Goal: Task Accomplishment & Management: Complete application form

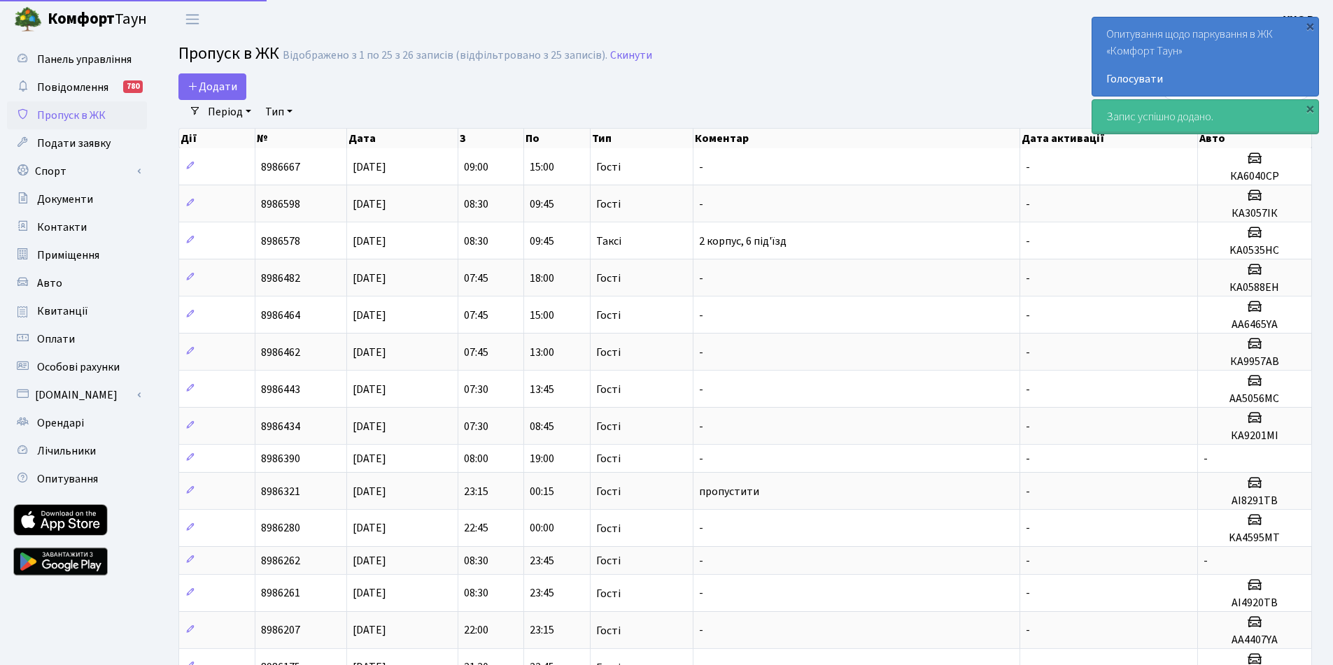
select select "25"
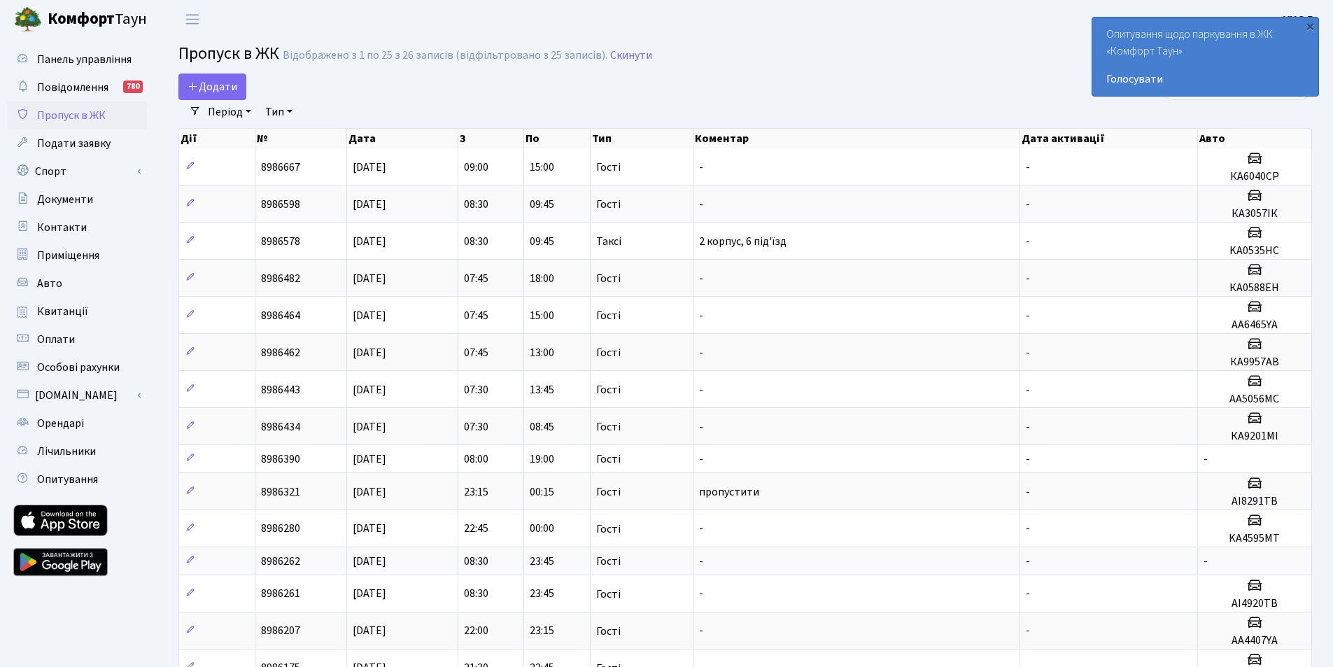
click at [80, 108] on span "Пропуск в ЖК" at bounding box center [71, 115] width 69 height 15
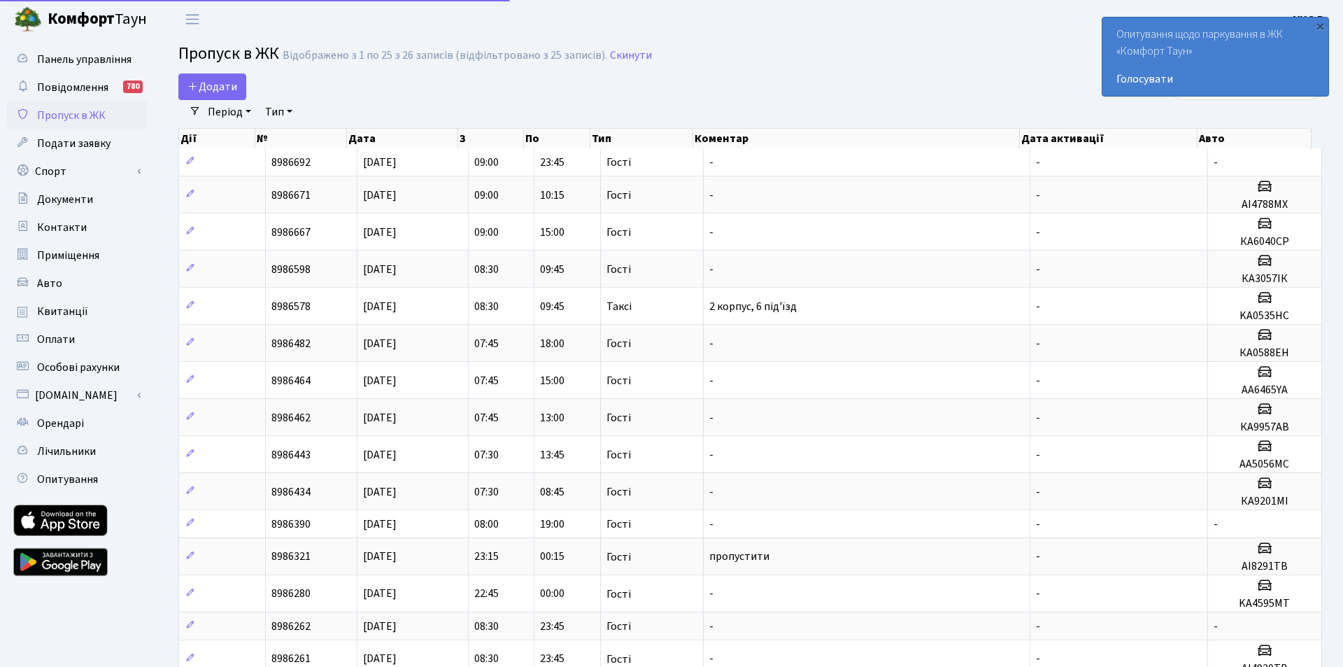
select select "25"
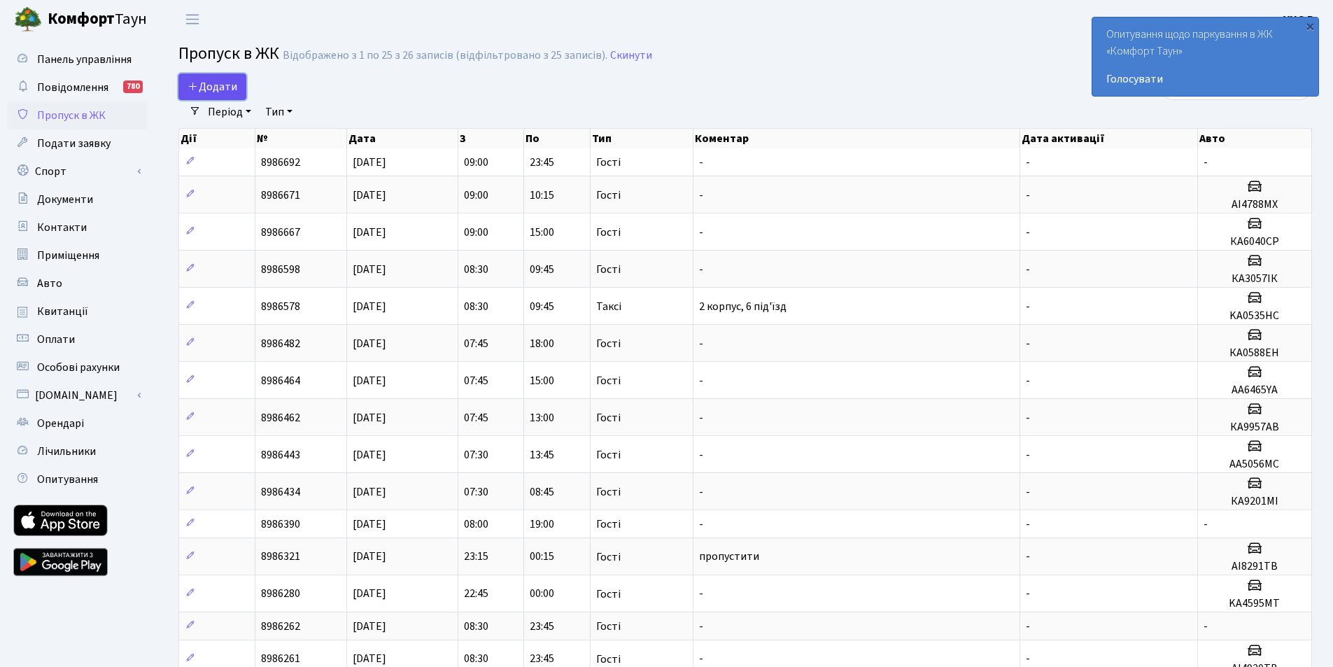
click at [218, 88] on span "Додати" at bounding box center [213, 86] width 50 height 15
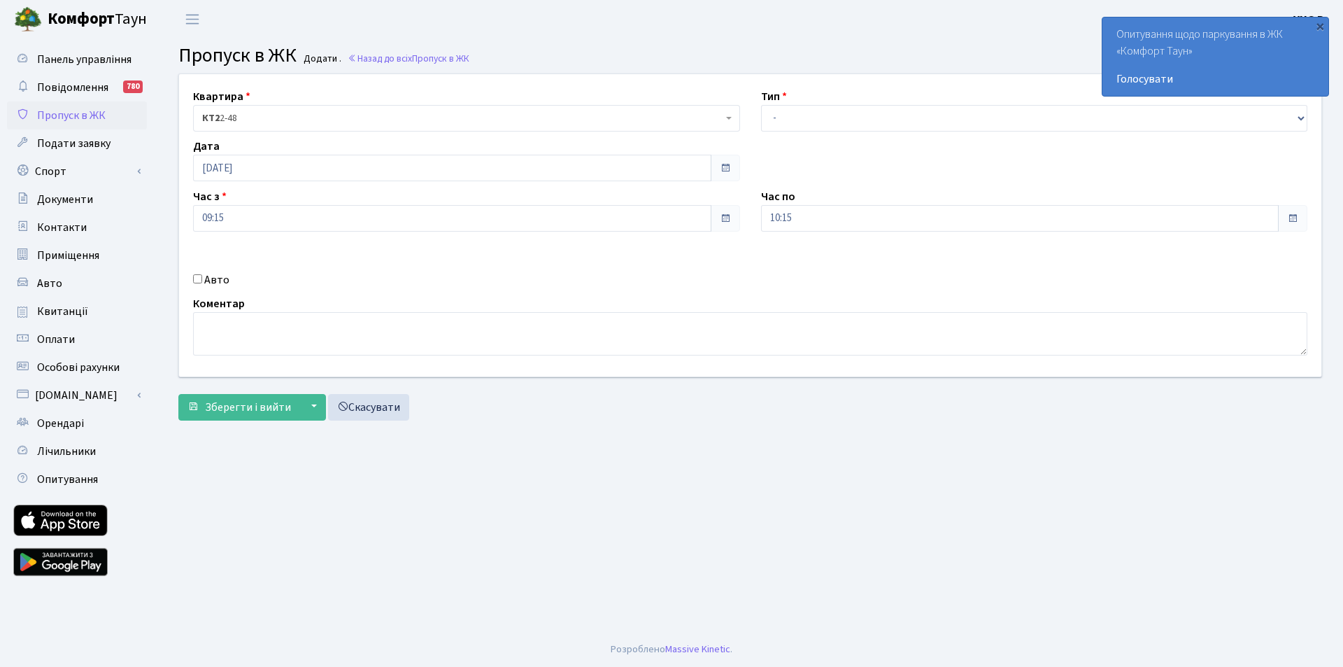
click at [753, 126] on div "Тип - Доставка Таксі Гості Сервіс" at bounding box center [1035, 109] width 568 height 43
click at [767, 121] on select "- Доставка Таксі Гості Сервіс" at bounding box center [1034, 118] width 547 height 27
select select "3"
click at [761, 105] on select "- Доставка Таксі Гості Сервіс" at bounding box center [1034, 118] width 547 height 27
click at [251, 164] on input "[DATE]" at bounding box center [452, 168] width 518 height 27
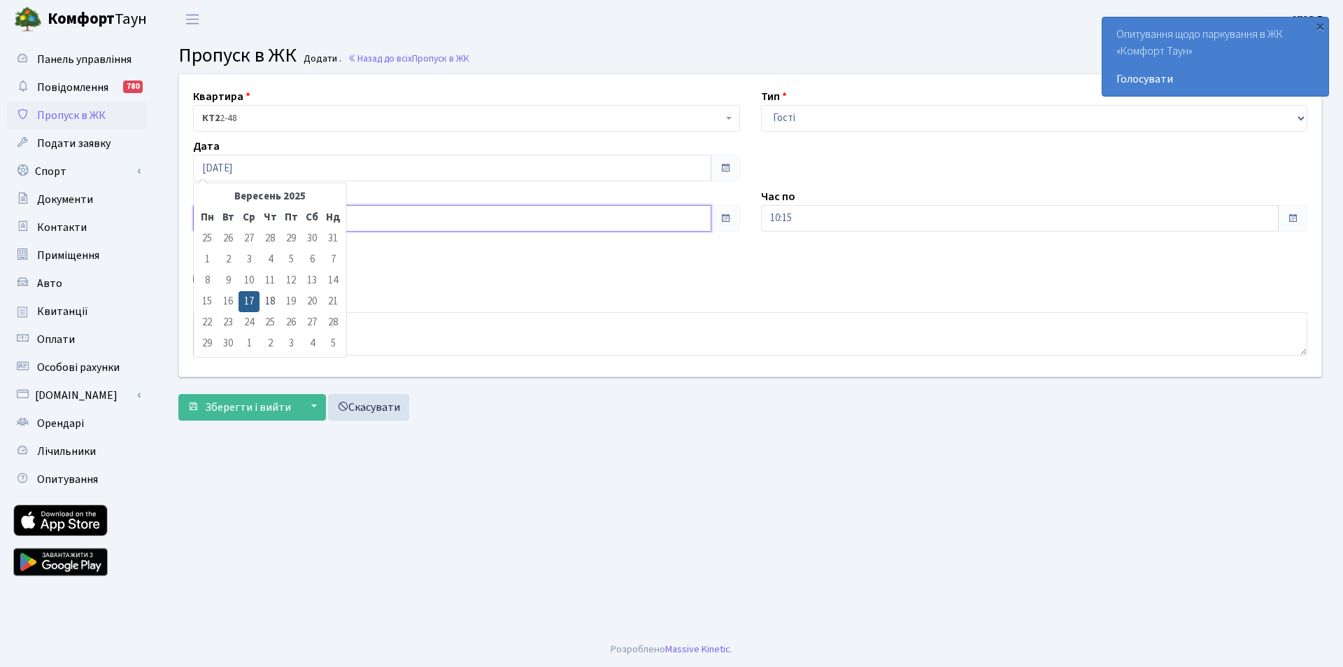
click at [403, 220] on input "09:15" at bounding box center [452, 218] width 518 height 27
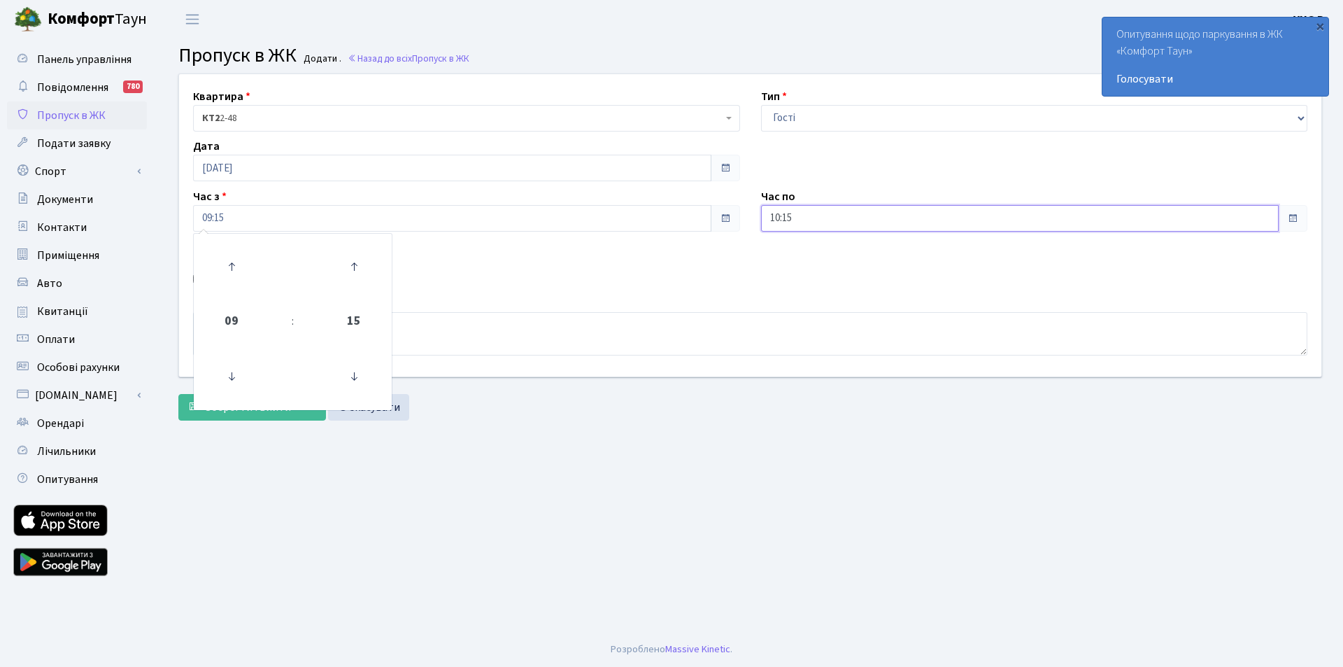
click at [796, 206] on input "10:15" at bounding box center [1020, 218] width 518 height 27
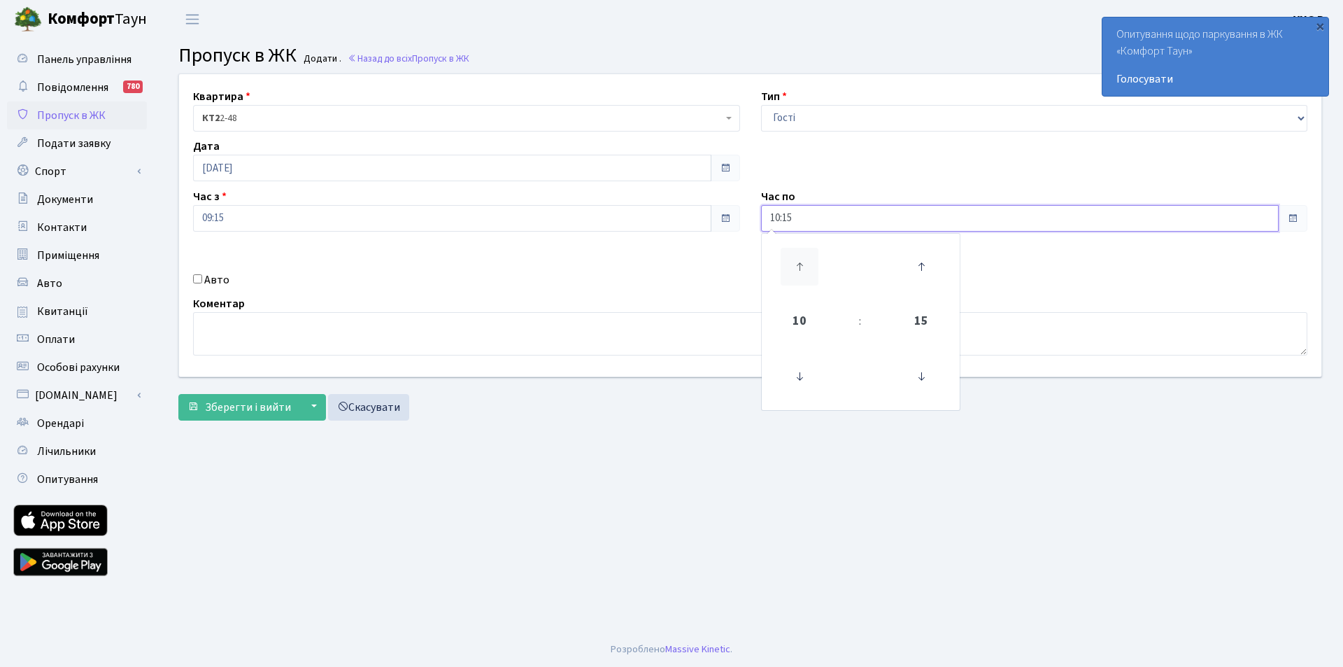
click at [800, 269] on icon at bounding box center [800, 267] width 38 height 38
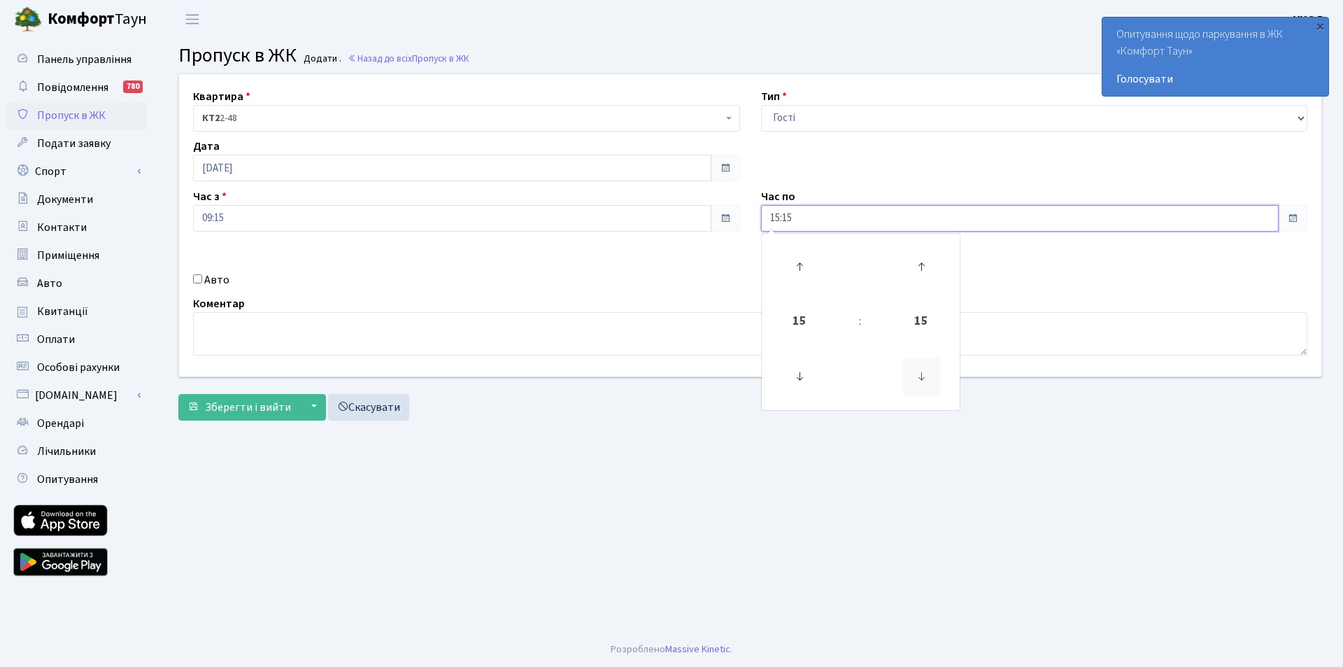
click at [927, 383] on icon at bounding box center [922, 377] width 38 height 38
type input "15:00"
click at [201, 285] on div "Авто" at bounding box center [467, 279] width 568 height 17
click at [221, 284] on label "Авто" at bounding box center [216, 279] width 25 height 17
click at [202, 283] on input "Авто" at bounding box center [197, 278] width 9 height 9
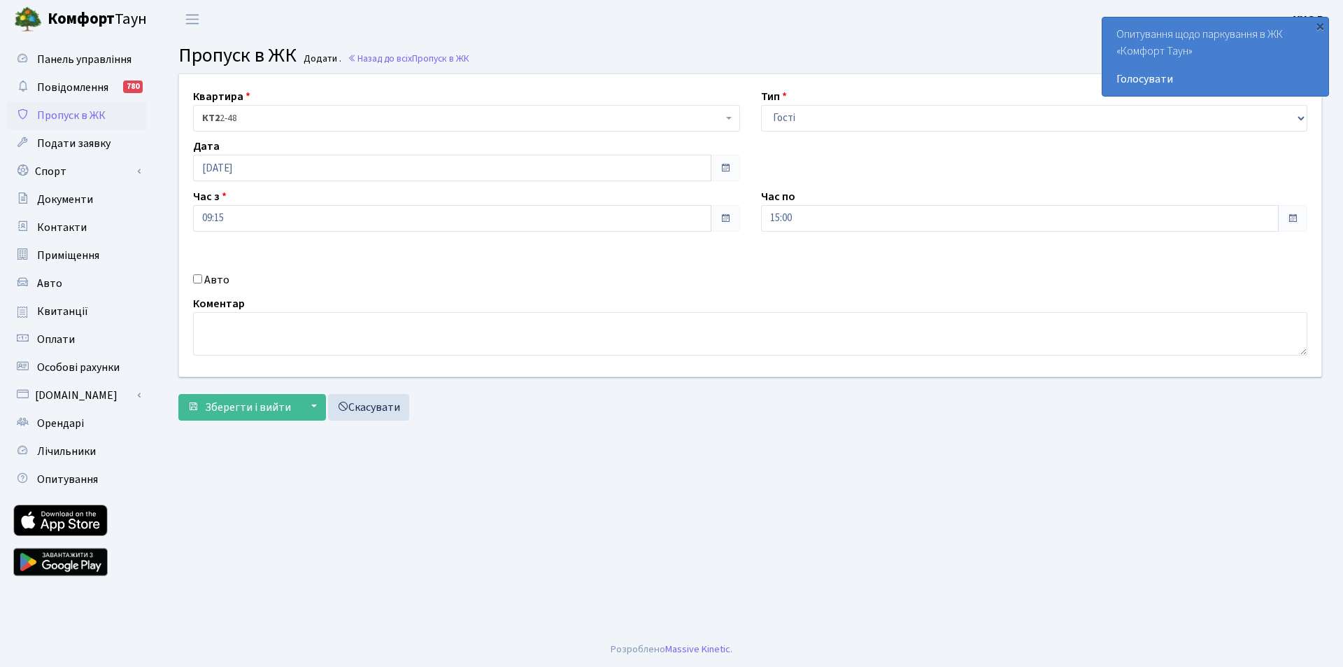
checkbox input "true"
drag, startPoint x: 822, startPoint y: 272, endPoint x: 749, endPoint y: 268, distance: 72.9
click at [749, 268] on div "Квартира <b>КТ2</b>&nbsp;&nbsp;&nbsp;2-48 <b>КТ2</b>&nbsp;&nbsp;&nbsp;2-49 <b>К…" at bounding box center [750, 225] width 1163 height 302
type input "AA0080HT"
click at [366, 332] on textarea at bounding box center [750, 333] width 1115 height 43
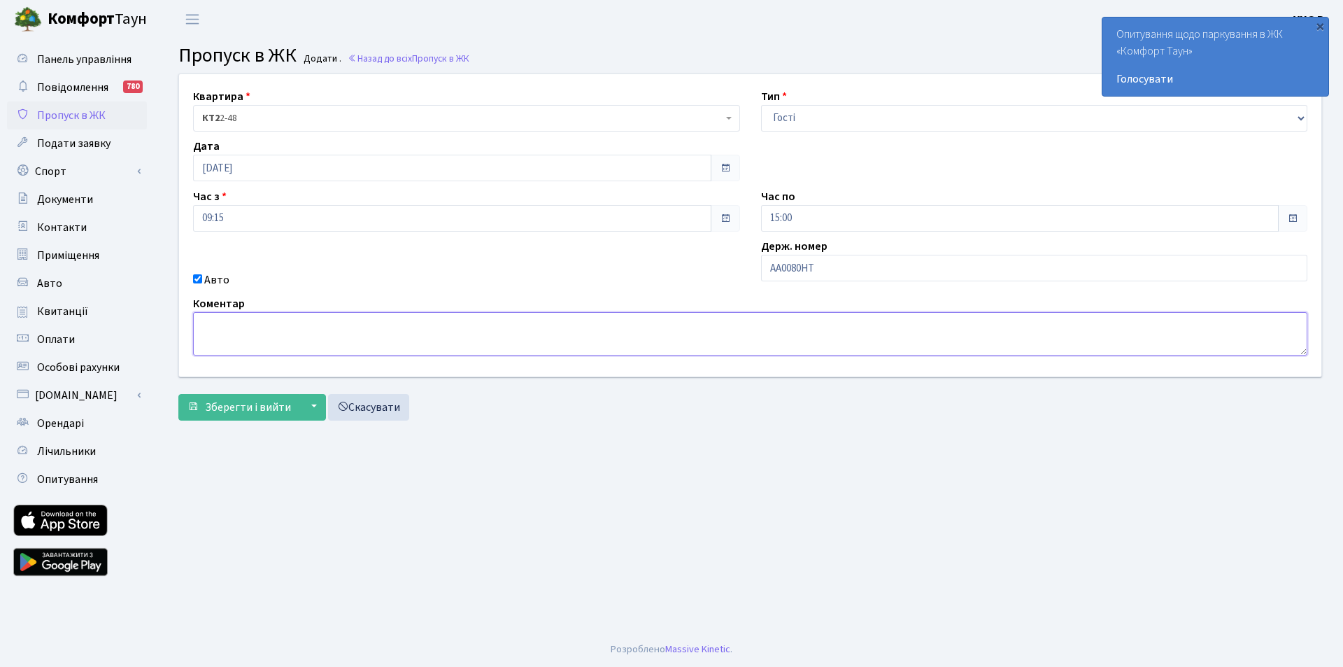
paste textarea "AA0080HT"
type textarea "AA0080HT відділ оренди"
click at [814, 215] on input "15:00" at bounding box center [1020, 218] width 518 height 27
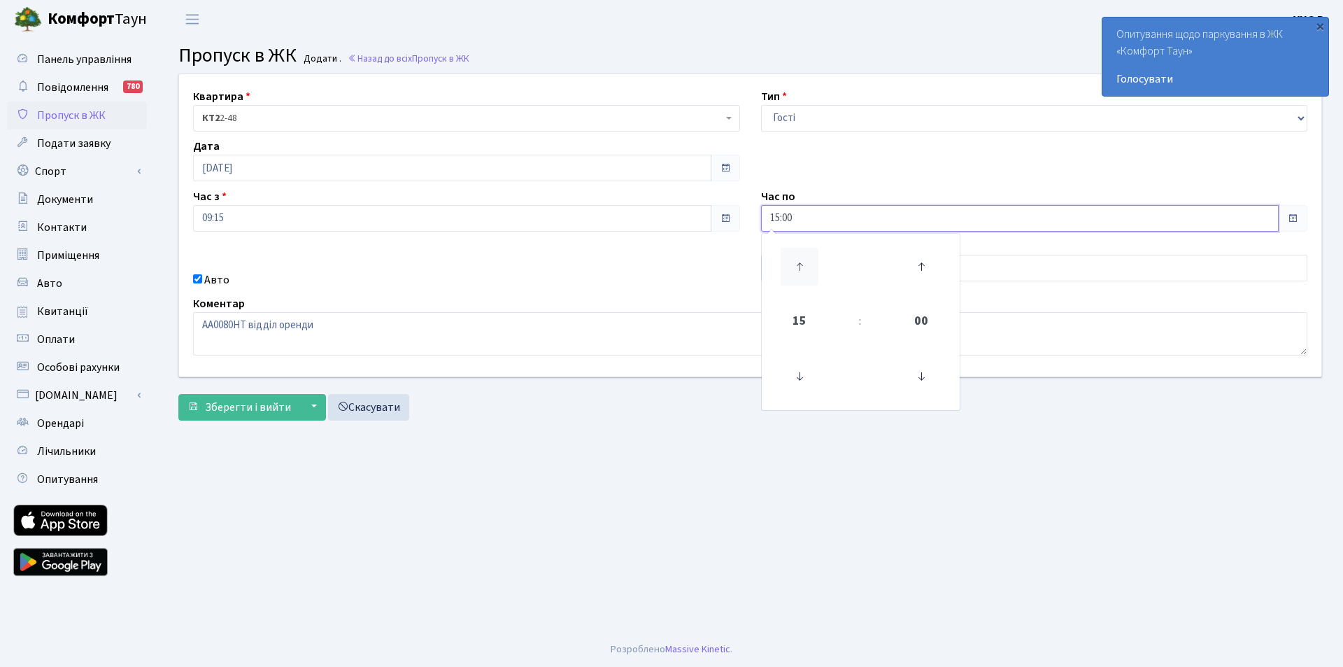
click at [803, 262] on icon at bounding box center [800, 267] width 38 height 38
type input "18:00"
click at [712, 283] on div "Авто" at bounding box center [467, 279] width 568 height 17
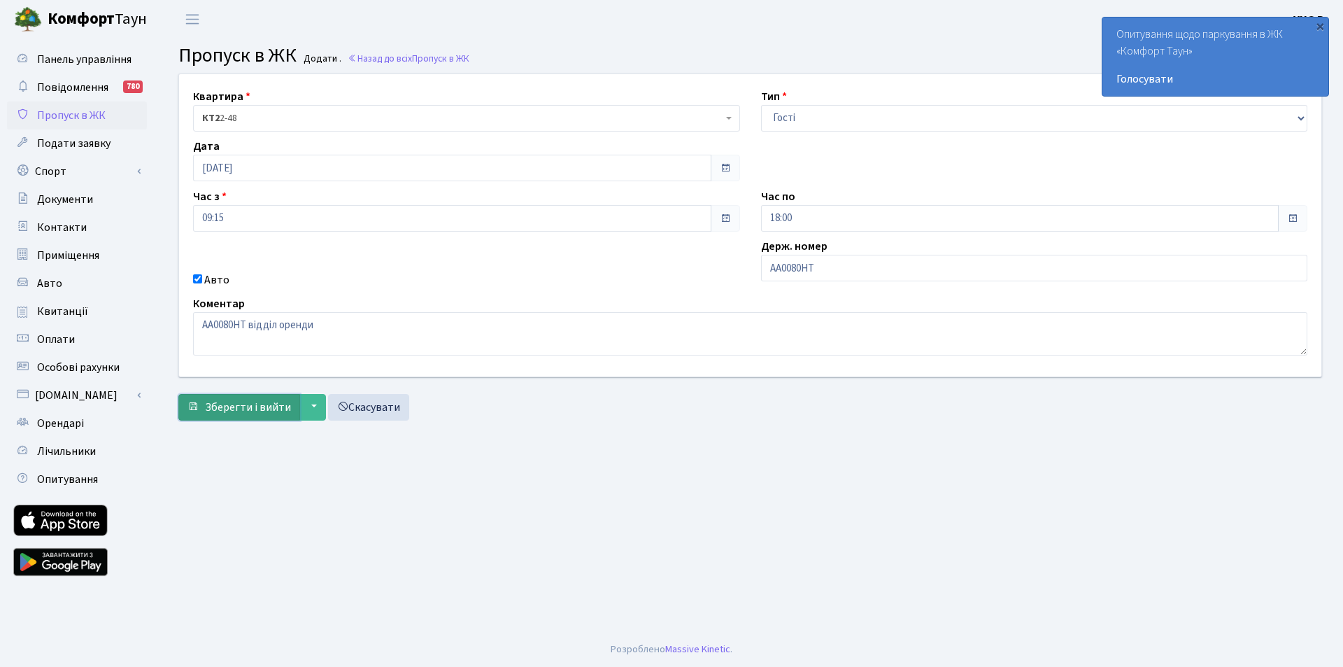
click at [257, 408] on span "Зберегти і вийти" at bounding box center [248, 406] width 86 height 15
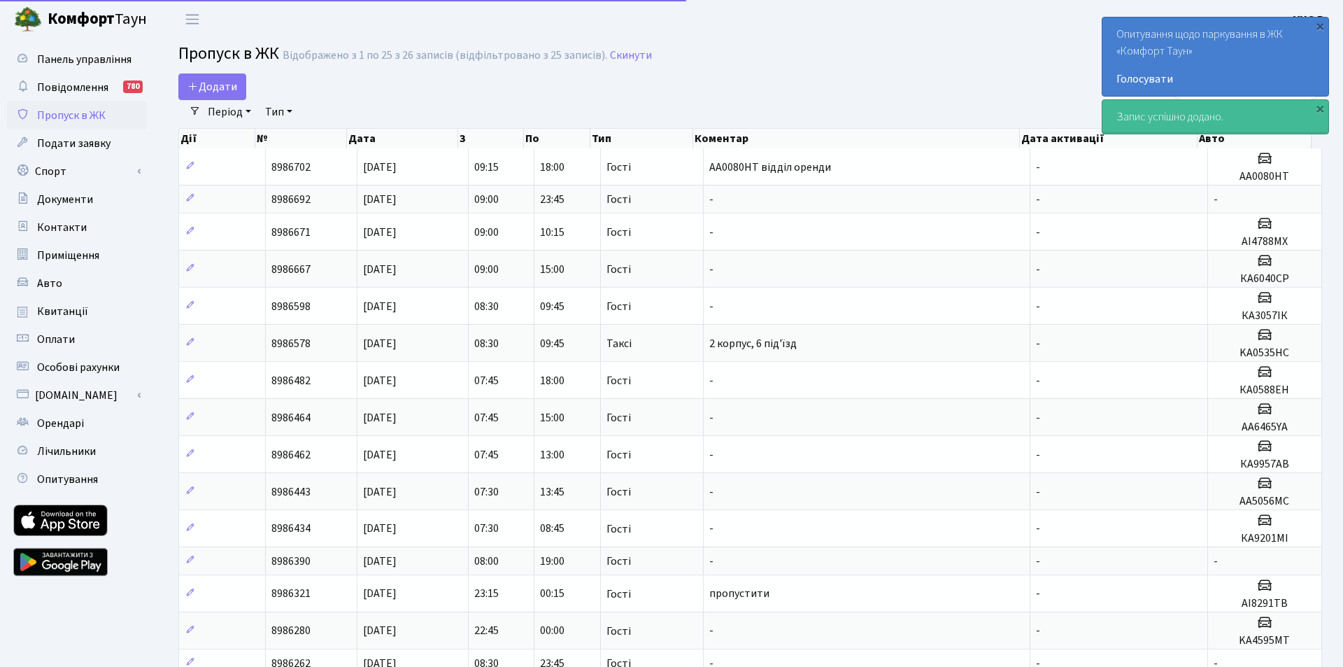
select select "25"
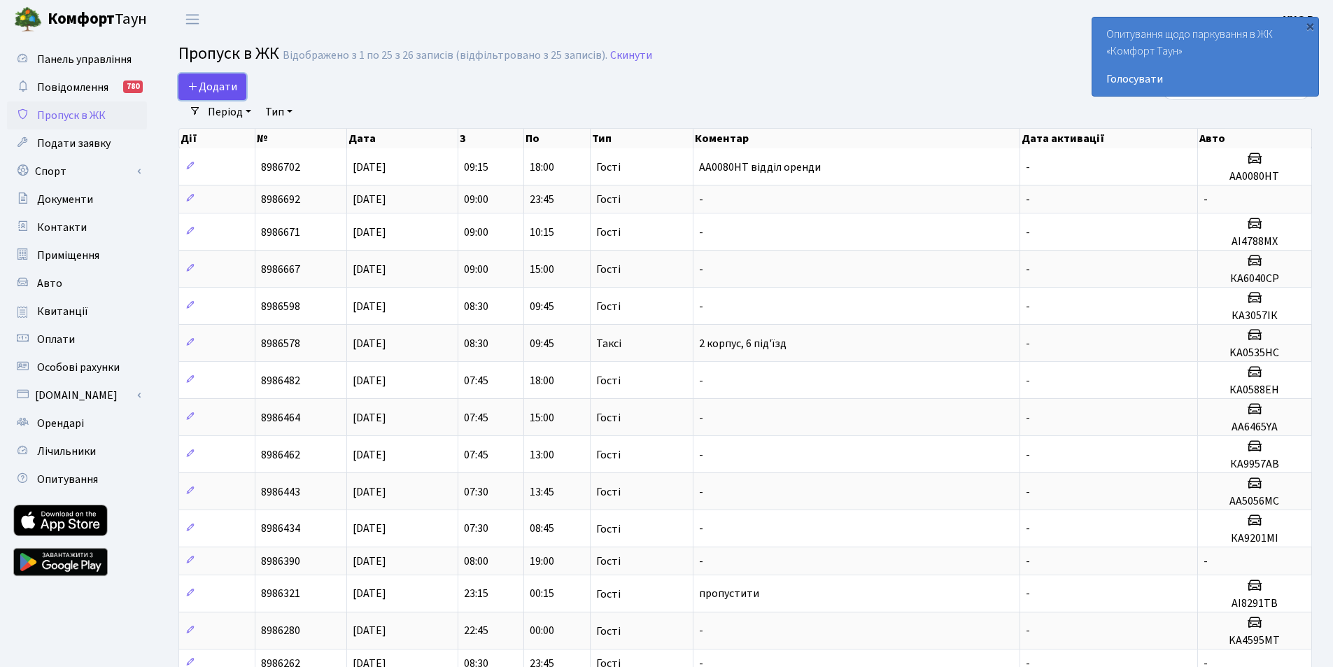
click at [234, 84] on span "Додати" at bounding box center [213, 86] width 50 height 15
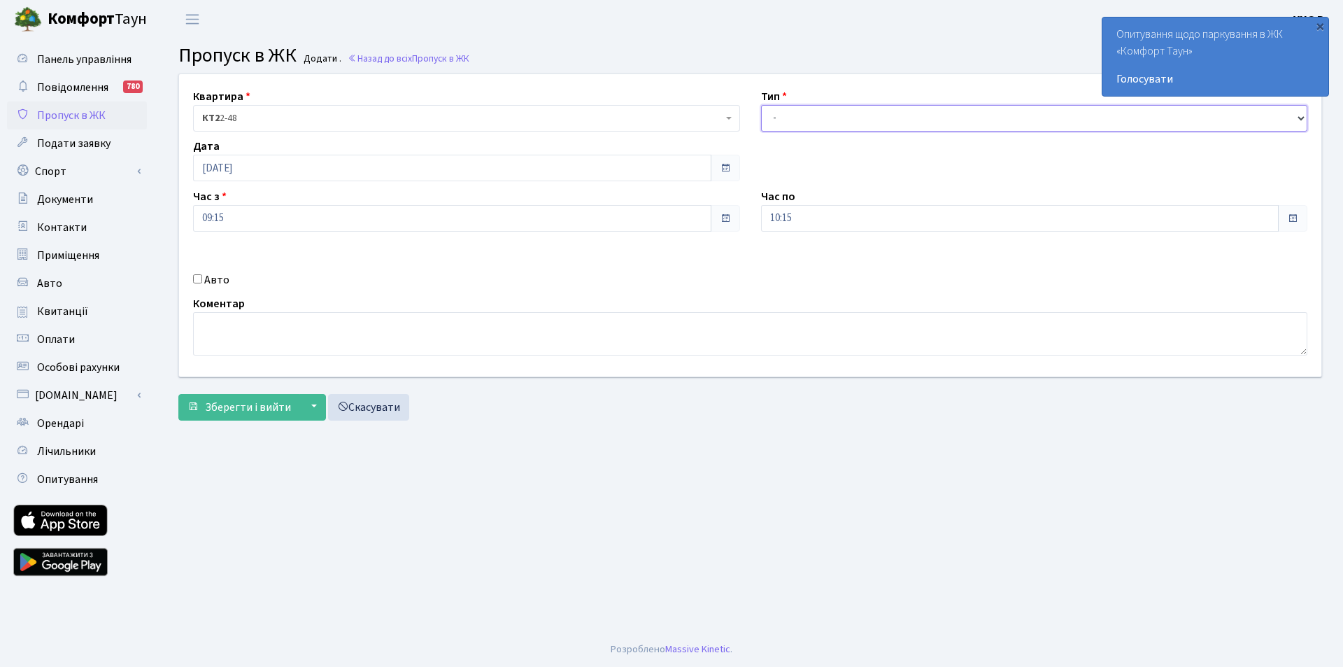
click at [792, 123] on select "- Доставка Таксі Гості Сервіс" at bounding box center [1034, 118] width 547 height 27
select select "3"
click at [761, 105] on select "- Доставка Таксі Гості Сервіс" at bounding box center [1034, 118] width 547 height 27
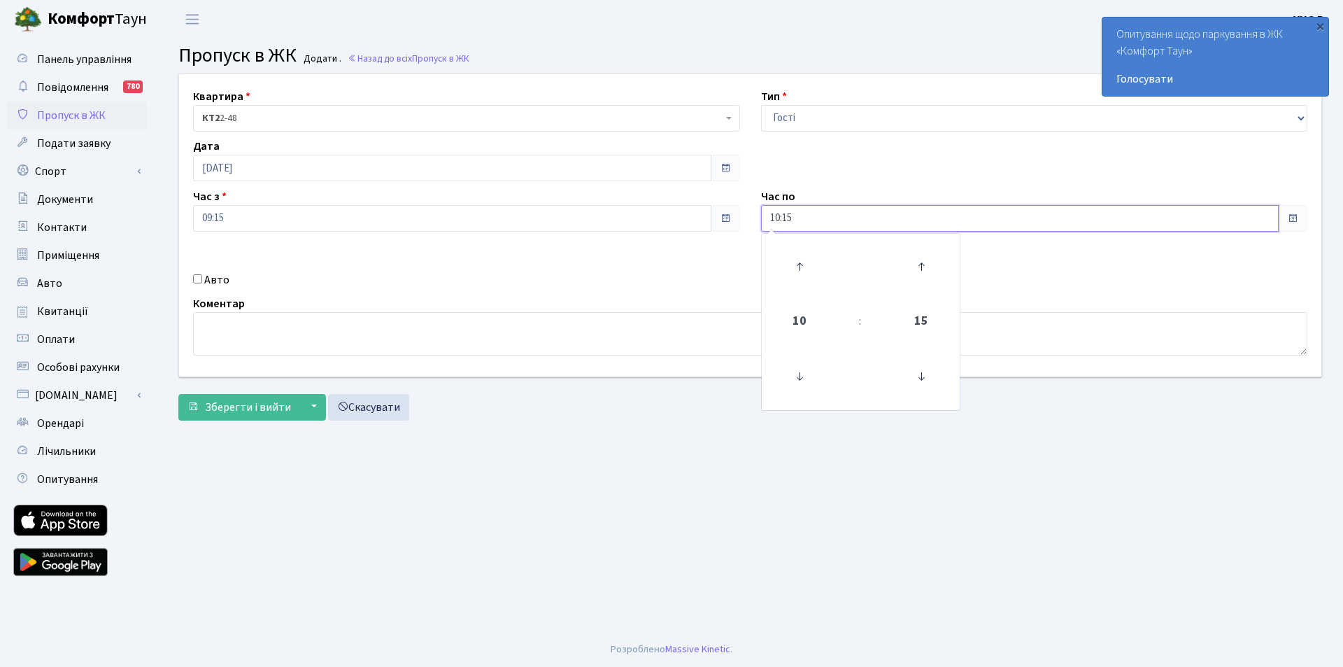
click at [835, 214] on input "10:15" at bounding box center [1020, 218] width 518 height 27
click at [794, 264] on icon at bounding box center [800, 267] width 38 height 38
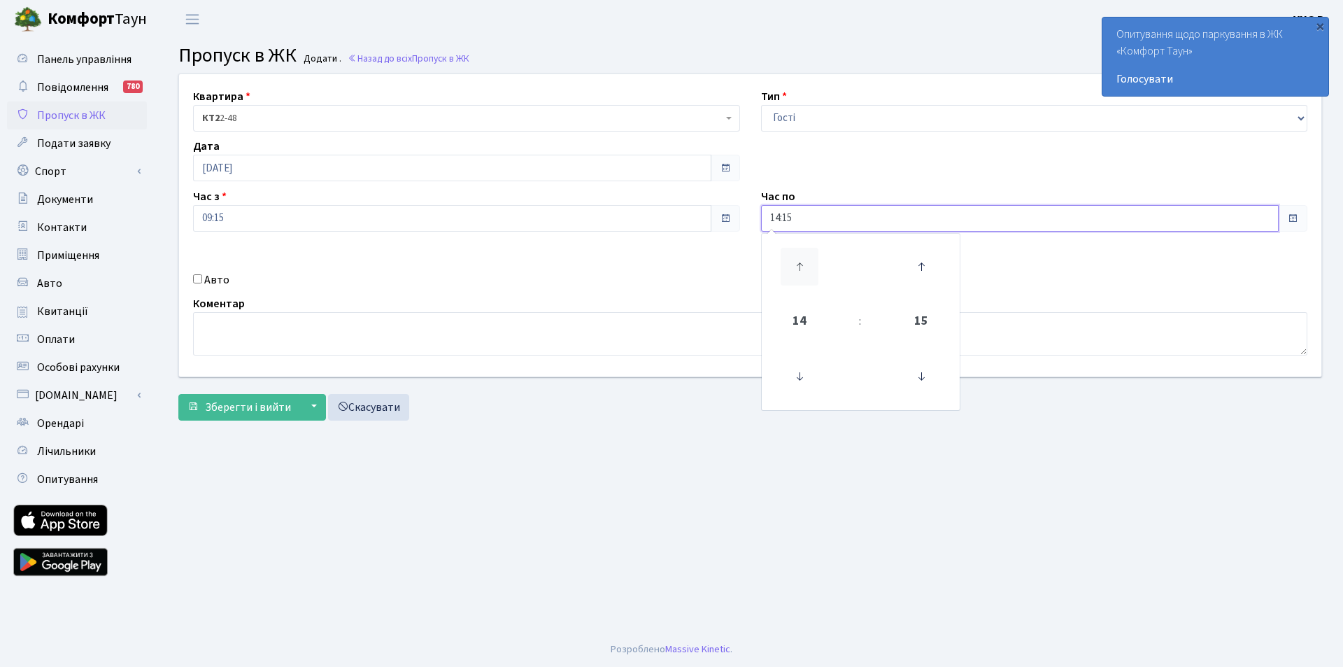
click at [795, 264] on icon at bounding box center [800, 267] width 38 height 38
click at [919, 372] on icon at bounding box center [922, 377] width 38 height 38
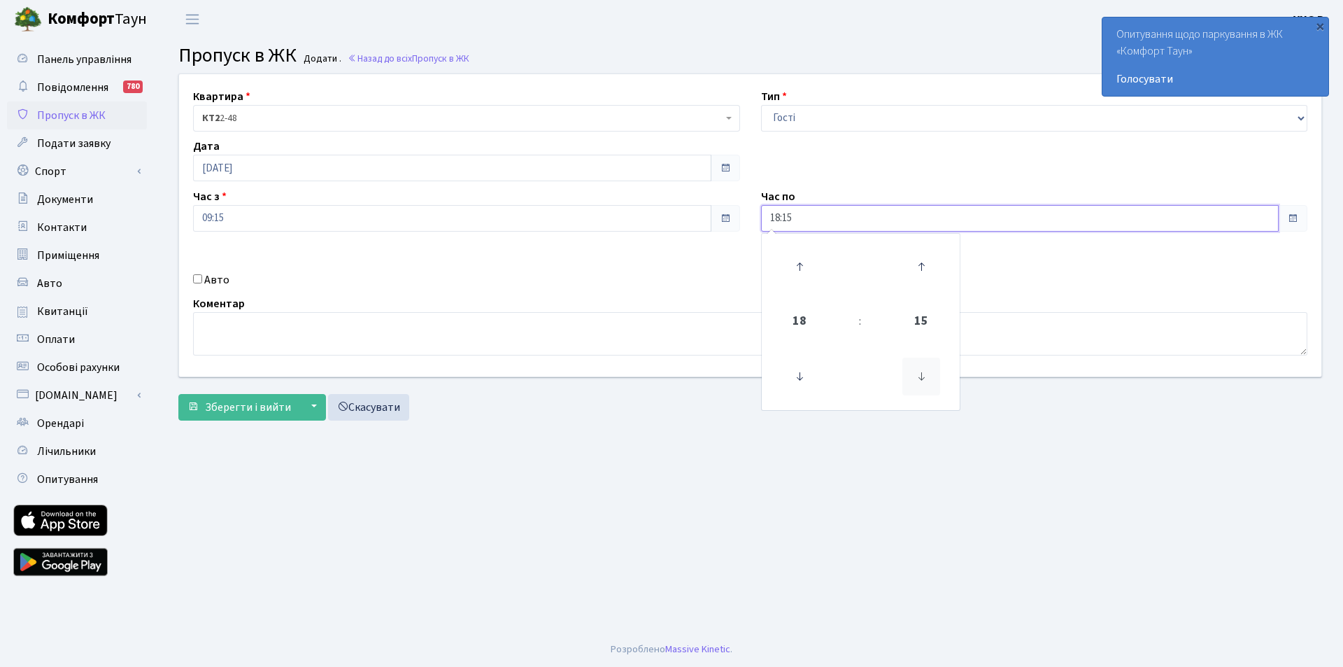
type input "18:00"
click at [195, 277] on input "Авто" at bounding box center [197, 278] width 9 height 9
checkbox input "true"
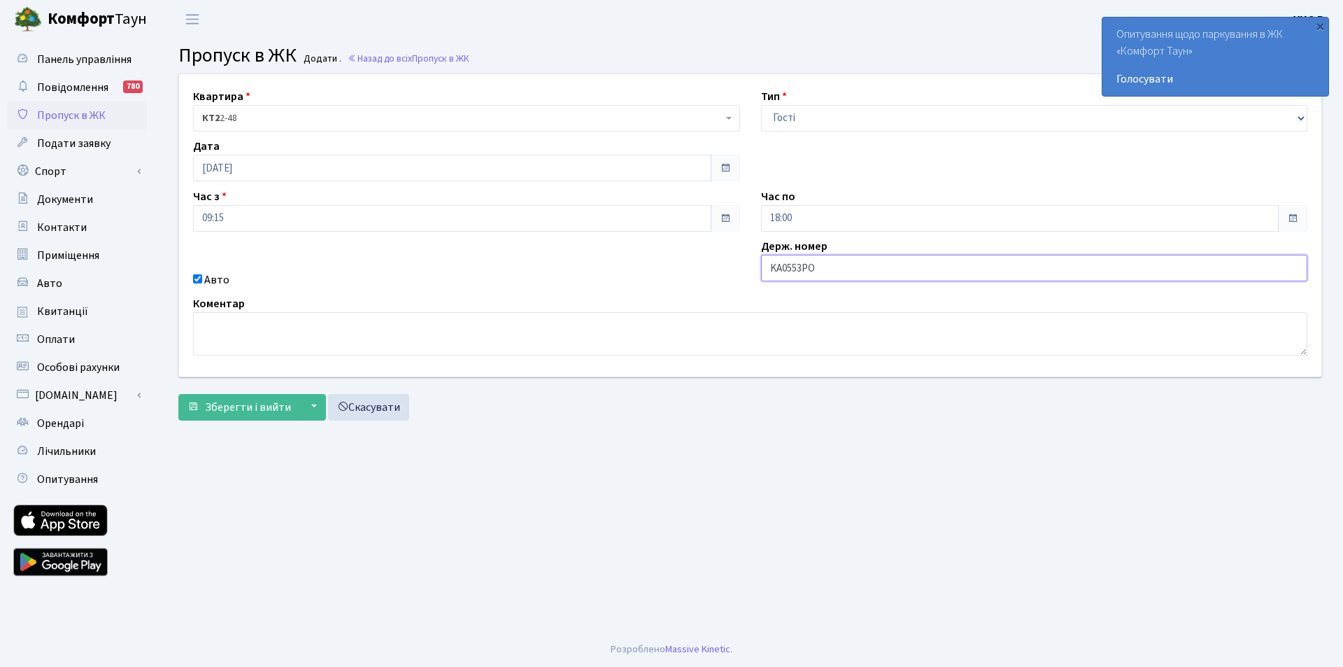
click at [823, 274] on input "KA0553PO" at bounding box center [1034, 268] width 547 height 27
drag, startPoint x: 823, startPoint y: 274, endPoint x: 738, endPoint y: 270, distance: 85.4
click at [738, 270] on div "Квартира <b>КТ2</b>&nbsp;&nbsp;&nbsp;2-48 <b>КТ2</b>&nbsp;&nbsp;&nbsp;2-49 <b>К…" at bounding box center [750, 225] width 1163 height 302
type input "KA0553PO"
click at [393, 320] on textarea at bounding box center [750, 333] width 1115 height 43
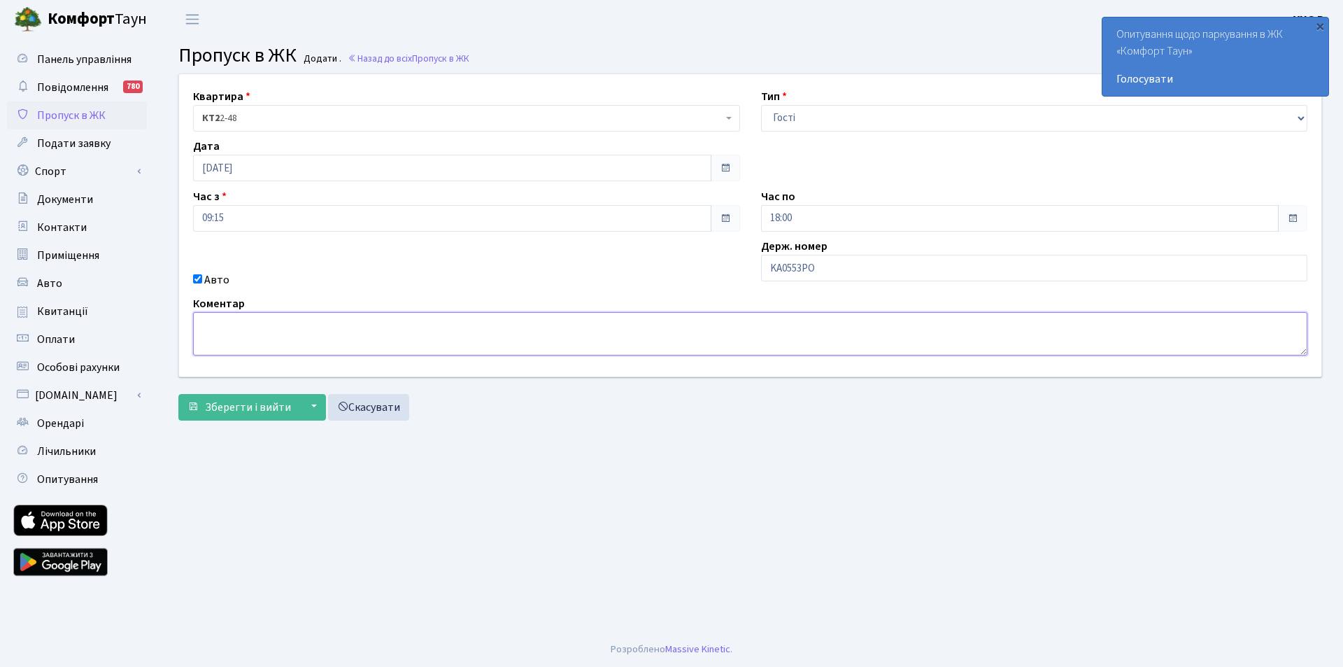
paste textarea "KA0553PO"
type textarea "KA0553PO відділ оренди"
click at [275, 401] on span "Зберегти і вийти" at bounding box center [248, 406] width 86 height 15
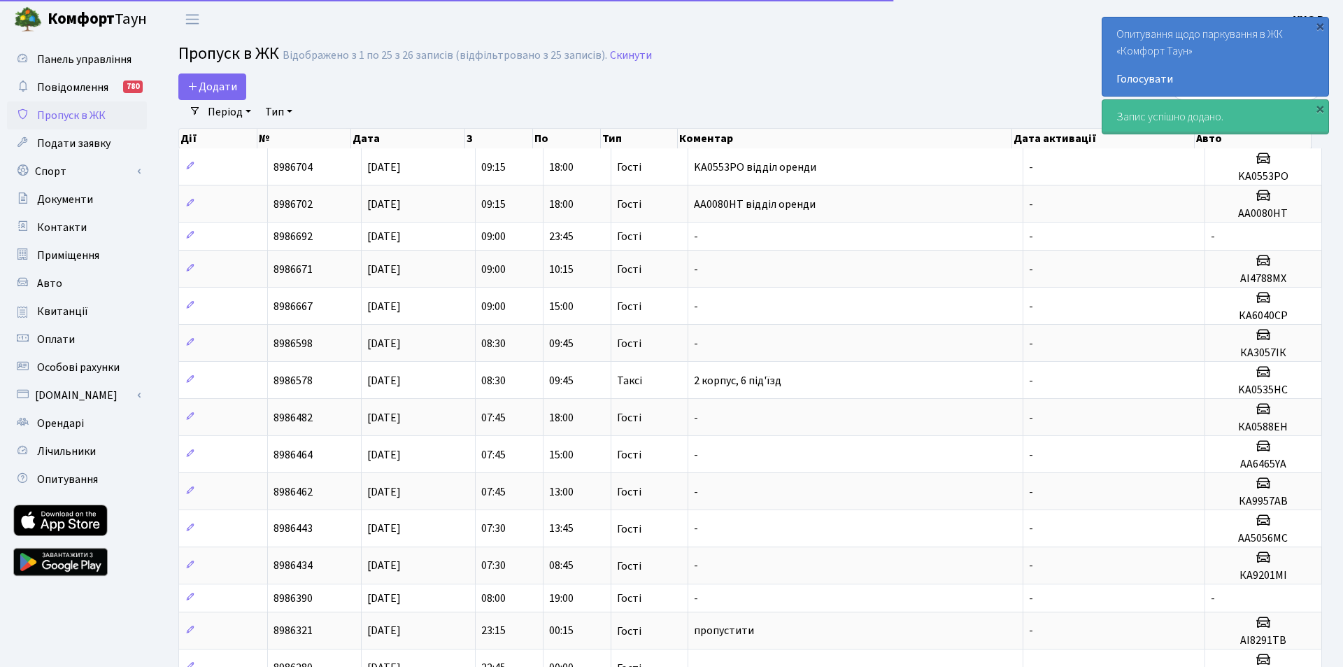
select select "25"
